Goal: Task Accomplishment & Management: Manage account settings

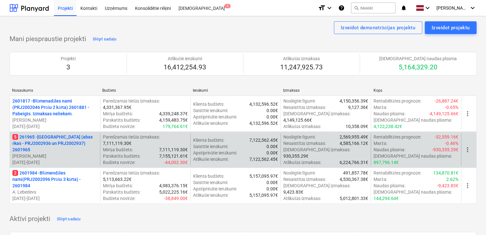
click at [66, 153] on p "[PERSON_NAME]" at bounding box center [54, 156] width 85 height 6
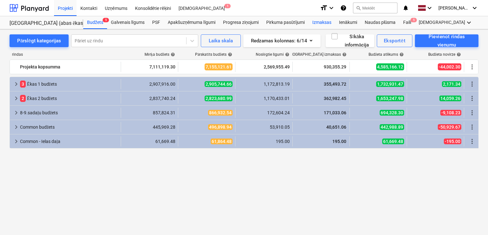
click at [323, 23] on div "Izmaksas" at bounding box center [322, 22] width 27 height 13
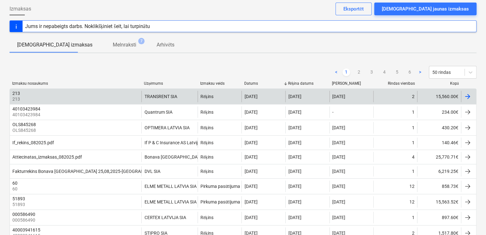
scroll to position [42, 0]
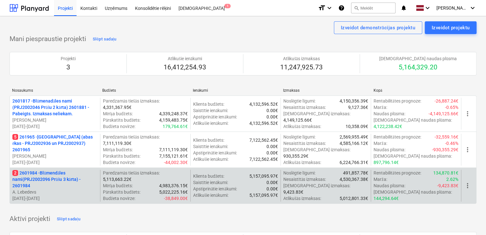
click at [47, 180] on p "2 2601984 - Blūmendāles nami(PRJ2002096 Prūšu 3 kārta) - 2601984" at bounding box center [54, 178] width 85 height 19
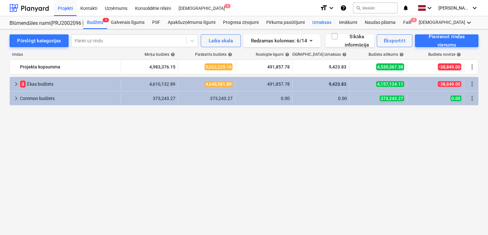
click at [319, 25] on div "Izmaksas" at bounding box center [322, 22] width 27 height 13
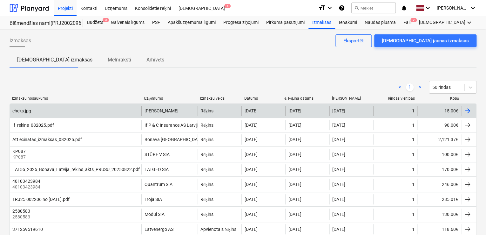
click at [468, 111] on div at bounding box center [468, 111] width 8 height 8
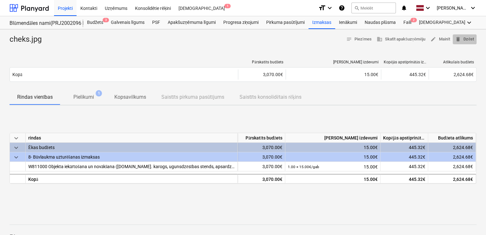
click at [467, 37] on span "delete Dzēst" at bounding box center [465, 39] width 19 height 7
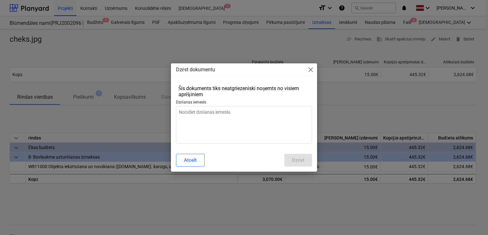
type textarea "x"
click at [225, 118] on textarea at bounding box center [244, 125] width 136 height 38
type textarea "N"
type textarea "x"
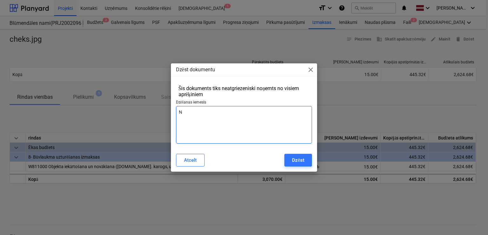
type textarea "Ne"
type textarea "x"
type textarea "Nek"
type textarea "x"
type textarea "Neko"
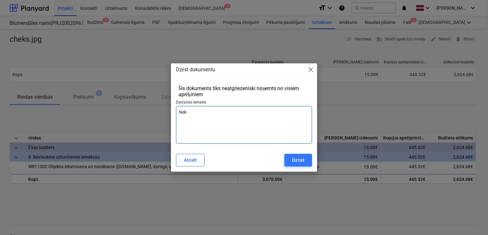
type textarea "x"
type textarea "Nekor"
type textarea "x"
type textarea "Nekore"
type textarea "x"
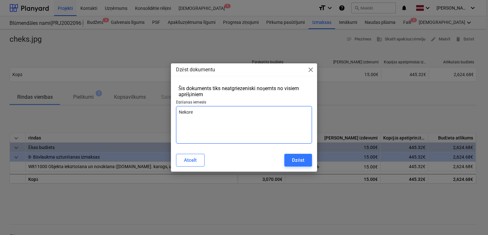
type textarea "Nekorek"
type textarea "x"
type textarea "Nekoreks"
type textarea "x"
type textarea "Nekorek"
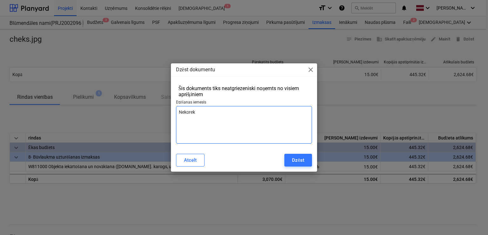
type textarea "x"
type textarea "Nekorekt"
type textarea "x"
type textarea "Nekorekts"
type textarea "x"
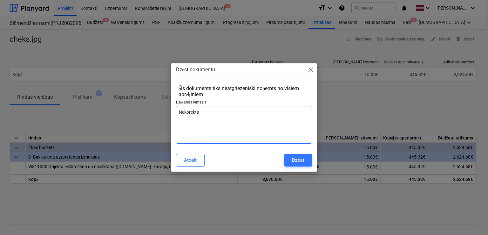
type textarea "Nekorekts"
type textarea "x"
type textarea "Nekorekts r"
type textarea "x"
type textarea "Nekorekts rē"
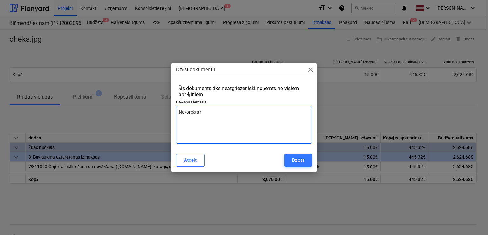
type textarea "x"
type textarea "Nekorekts rēķ"
type textarea "x"
type textarea "Nekorekts rēķi"
type textarea "x"
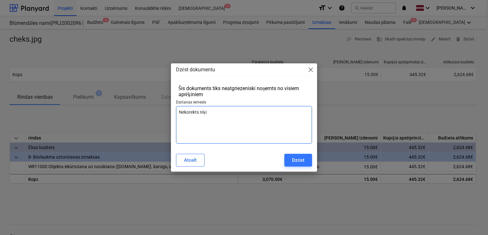
type textarea "Nekorekts rēķin"
type textarea "x"
type textarea "Nekorekts rēķins"
type textarea "x"
type textarea "Nekorekts rēķins"
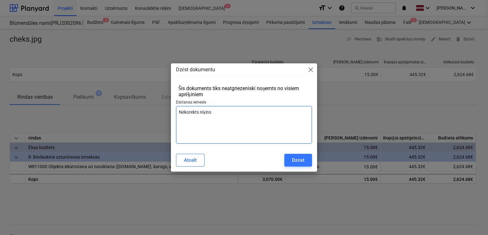
type textarea "x"
type textarea "Nekorekts rēķins"
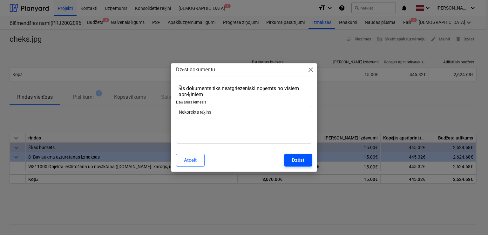
click at [287, 164] on button "Dzēst" at bounding box center [299, 160] width 28 height 13
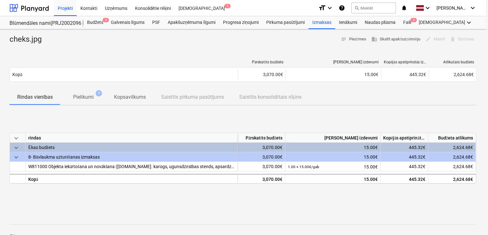
type textarea "x"
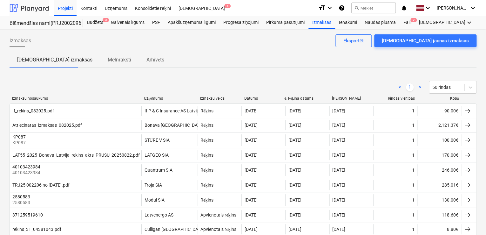
click at [31, 9] on div at bounding box center [29, 8] width 39 height 16
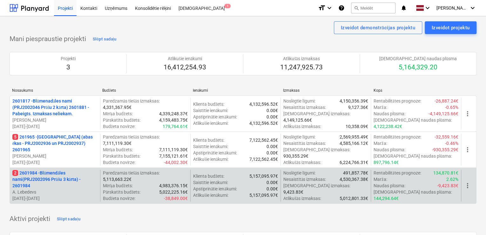
click at [57, 177] on p "2 2601984 - Blūmendāles nami(PRJ2002096 Prūšu 3 kārta) - 2601984" at bounding box center [54, 178] width 85 height 19
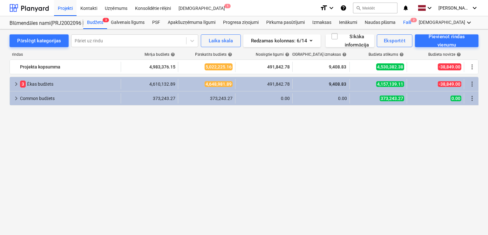
click at [410, 25] on div "Faili 2" at bounding box center [408, 22] width 16 height 13
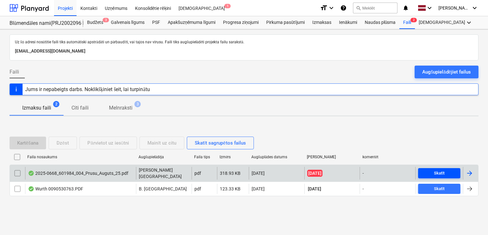
click at [437, 173] on div "Skatīt" at bounding box center [439, 172] width 11 height 7
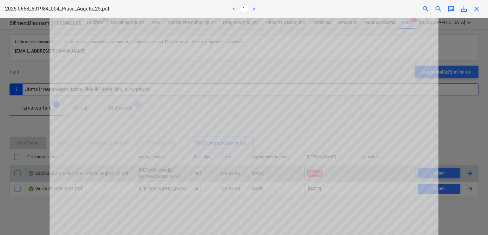
scroll to position [254, 0]
